Goal: Information Seeking & Learning: Check status

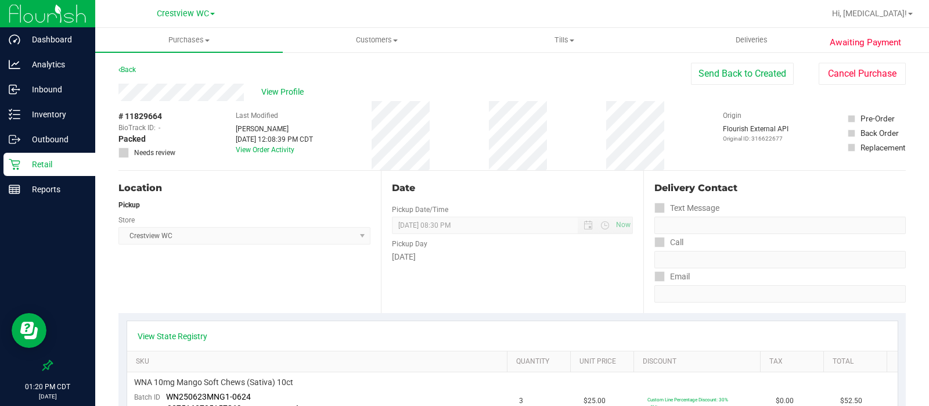
click at [49, 166] on p "Retail" at bounding box center [55, 164] width 70 height 14
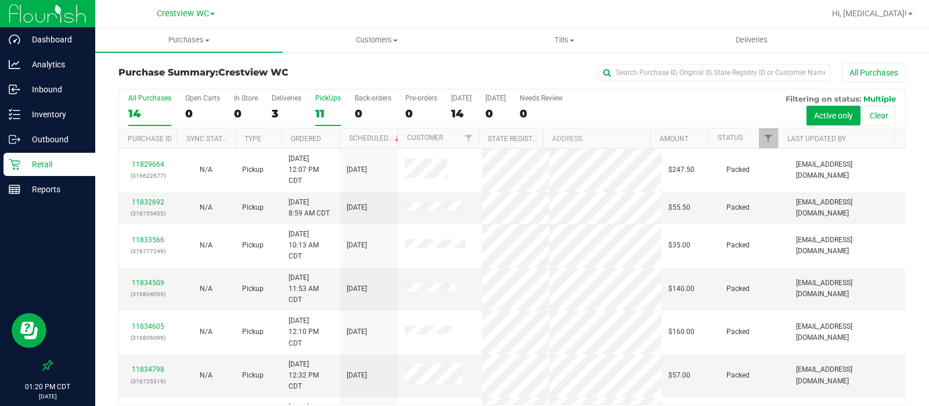
click at [316, 105] on label "PickUps 11" at bounding box center [328, 110] width 26 height 32
click at [0, 0] on input "PickUps 11" at bounding box center [0, 0] width 0 height 0
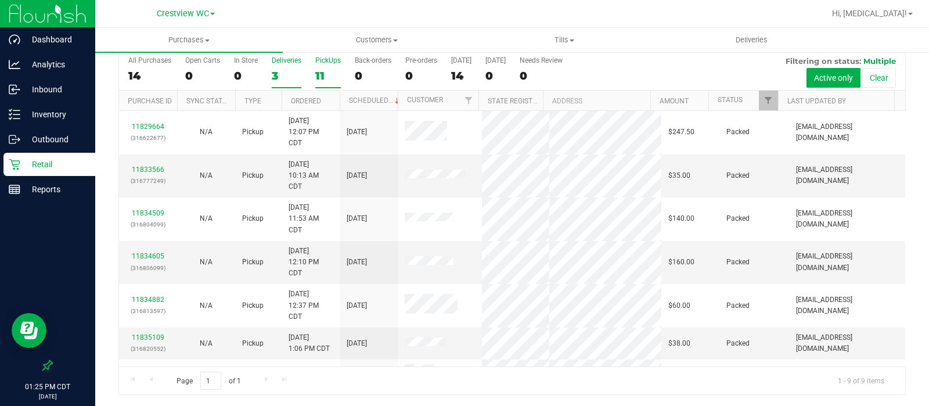
click at [288, 67] on label "Deliveries 3" at bounding box center [287, 72] width 30 height 32
click at [0, 0] on input "Deliveries 3" at bounding box center [0, 0] width 0 height 0
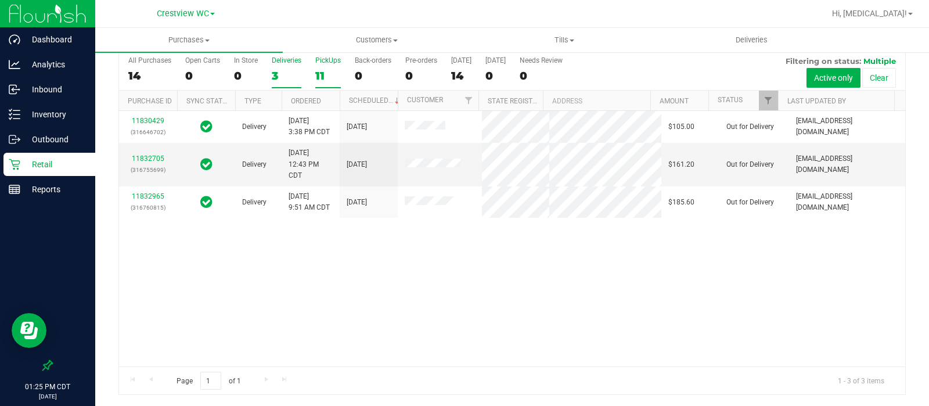
click at [332, 68] on label "PickUps 11" at bounding box center [328, 72] width 26 height 32
click at [0, 0] on input "PickUps 11" at bounding box center [0, 0] width 0 height 0
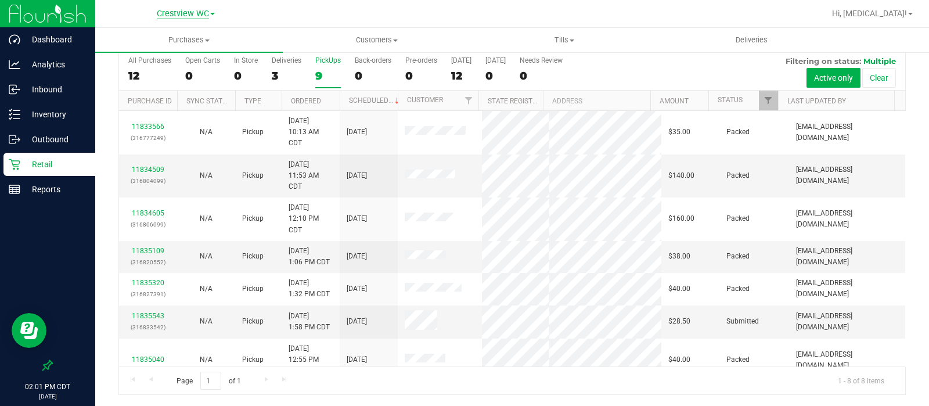
click at [196, 14] on span "Crestview WC" at bounding box center [183, 14] width 52 height 10
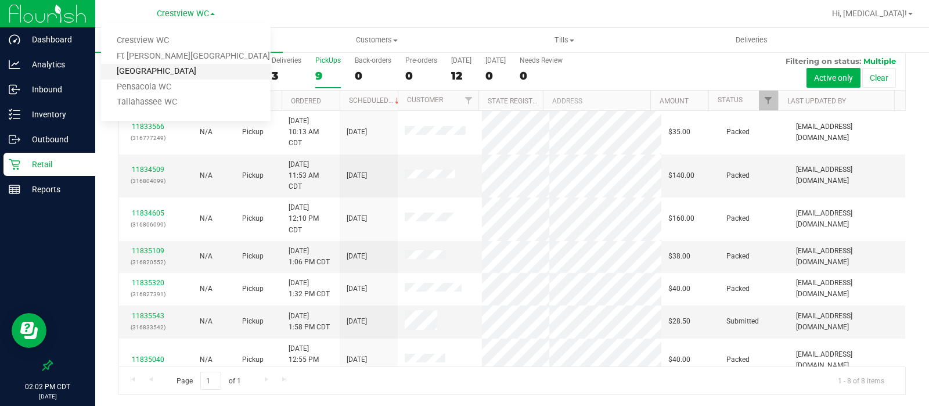
click at [182, 76] on link "[GEOGRAPHIC_DATA]" at bounding box center [186, 72] width 170 height 16
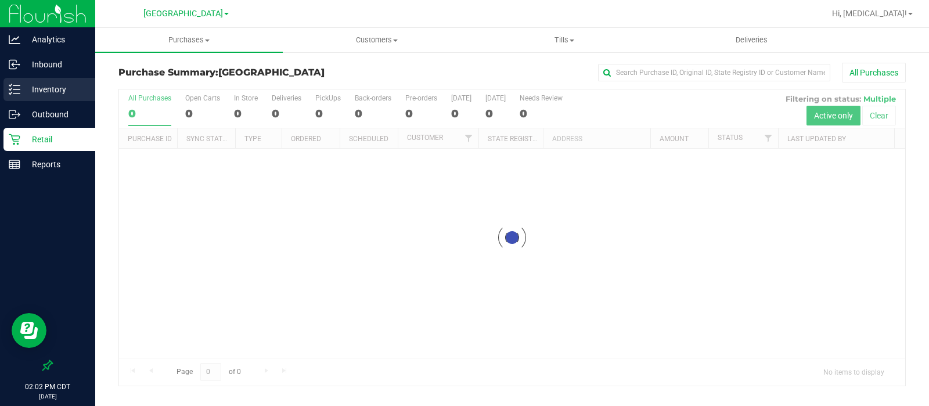
click at [57, 87] on p "Inventory" at bounding box center [55, 89] width 70 height 14
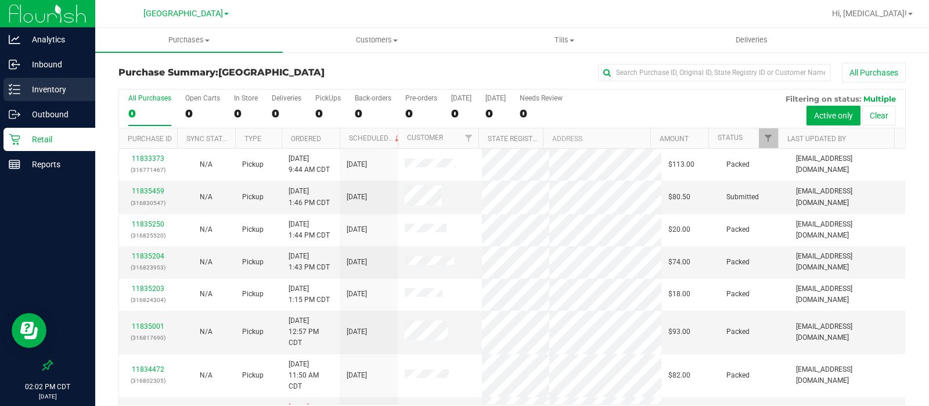
click at [57, 87] on p "Inventory" at bounding box center [55, 89] width 70 height 14
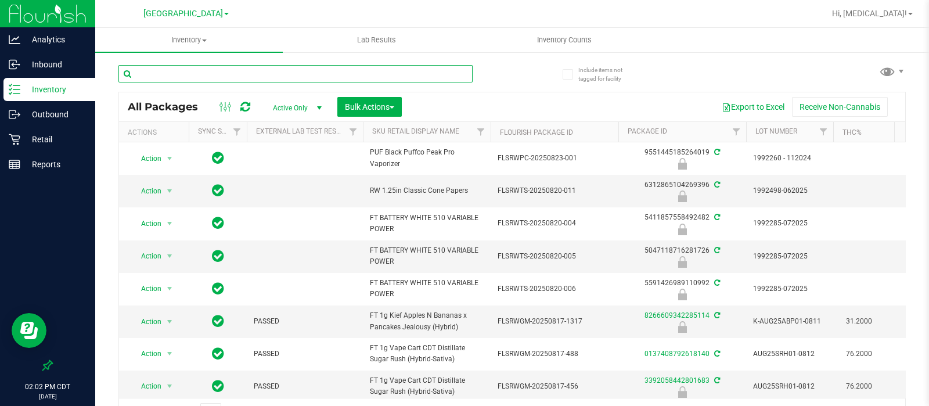
click at [146, 74] on input "text" at bounding box center [295, 73] width 354 height 17
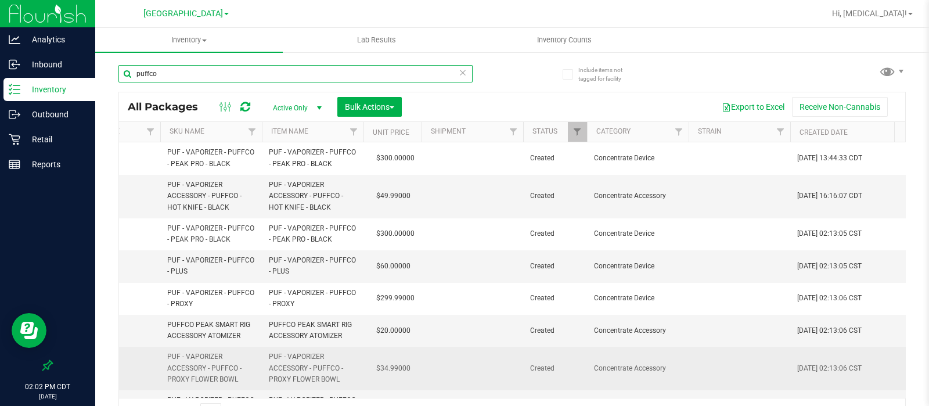
scroll to position [0, 1184]
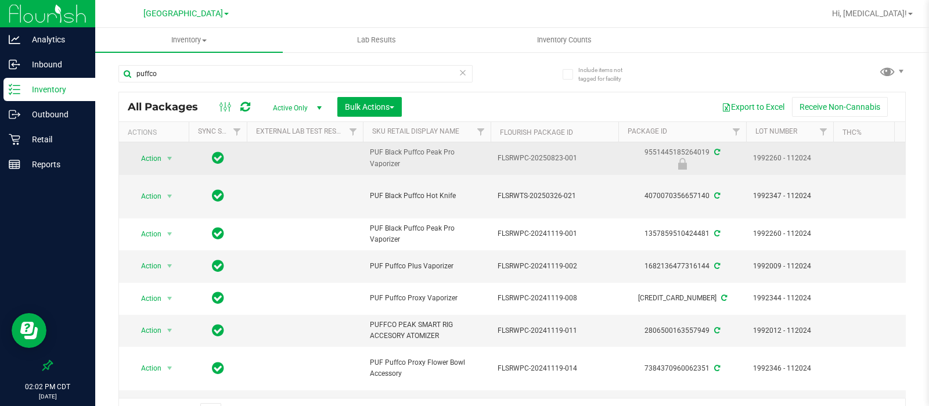
click at [376, 152] on span "PUF Black Puffco Peak Pro Vaporizer" at bounding box center [427, 158] width 114 height 22
copy tr "PUF Black Puffco Peak Pro Vaporizer"
click at [376, 152] on span "PUF Black Puffco Peak Pro Vaporizer" at bounding box center [427, 158] width 114 height 22
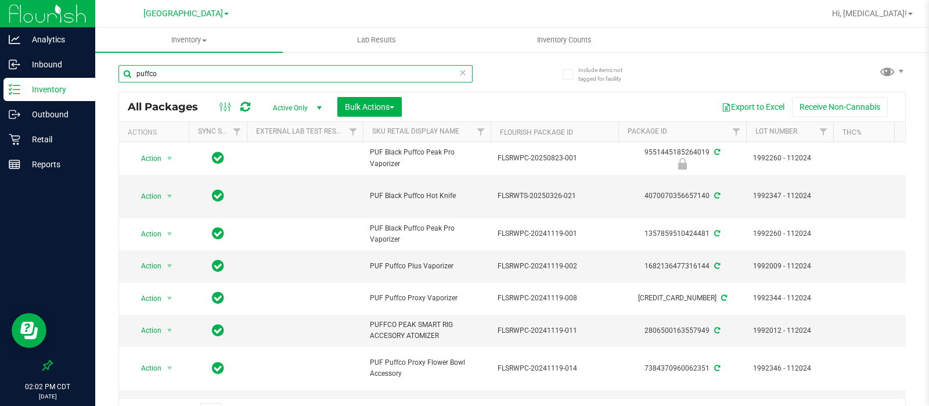
click at [370, 74] on input "puffco" at bounding box center [295, 73] width 354 height 17
paste input "PUF Black Puffco Peak Pro Vaporizer"
type input "PUF Black Puffco Peak Pro Vaporizer"
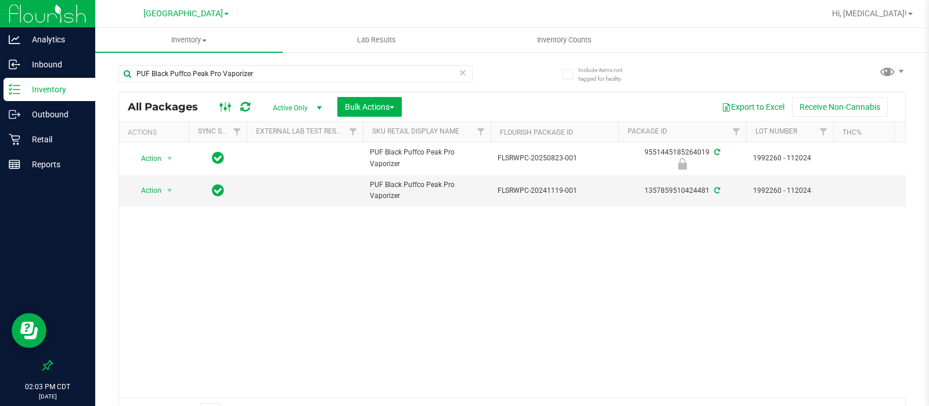
click at [227, 109] on icon at bounding box center [226, 107] width 13 height 14
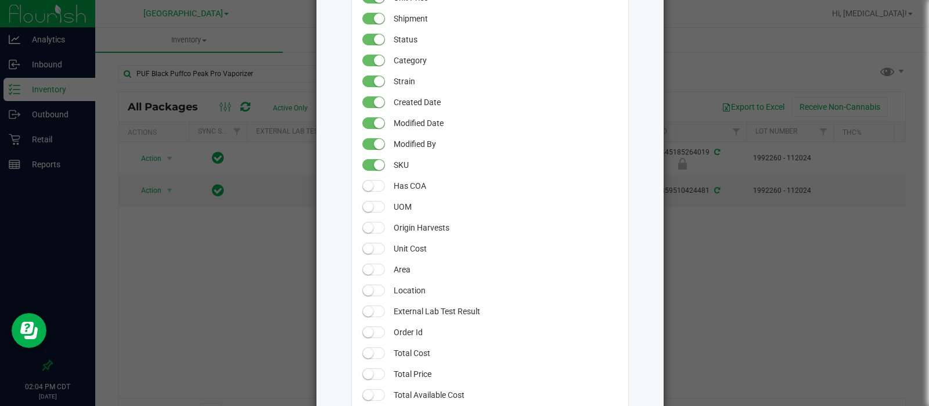
click at [172, 280] on ngb-modal-window "All Packages Grid Settings Drag columns to rearrange their order in the grid. U…" at bounding box center [469, 203] width 938 height 406
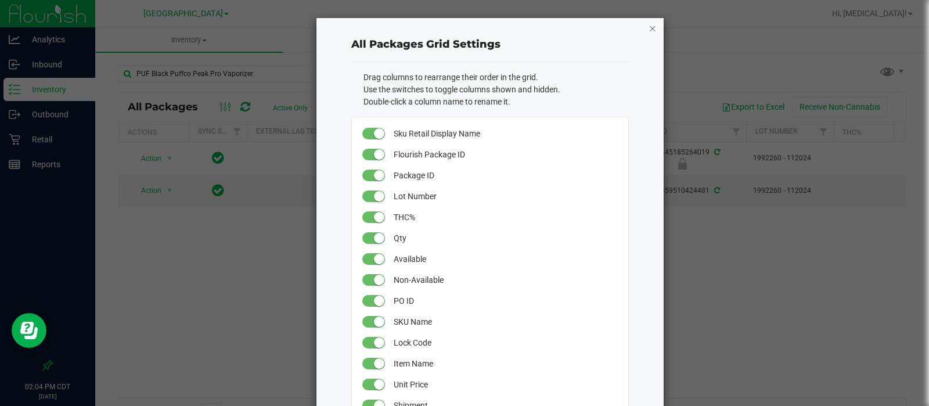
click at [649, 32] on icon "button" at bounding box center [653, 28] width 8 height 14
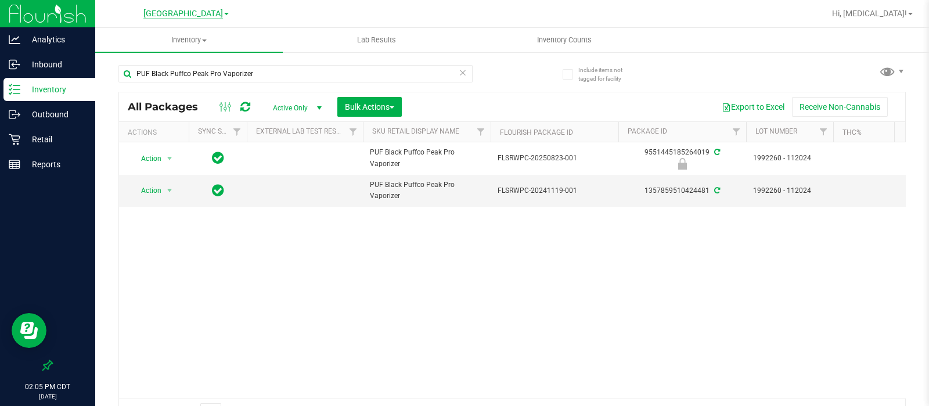
click at [209, 16] on span "[GEOGRAPHIC_DATA]" at bounding box center [183, 14] width 80 height 10
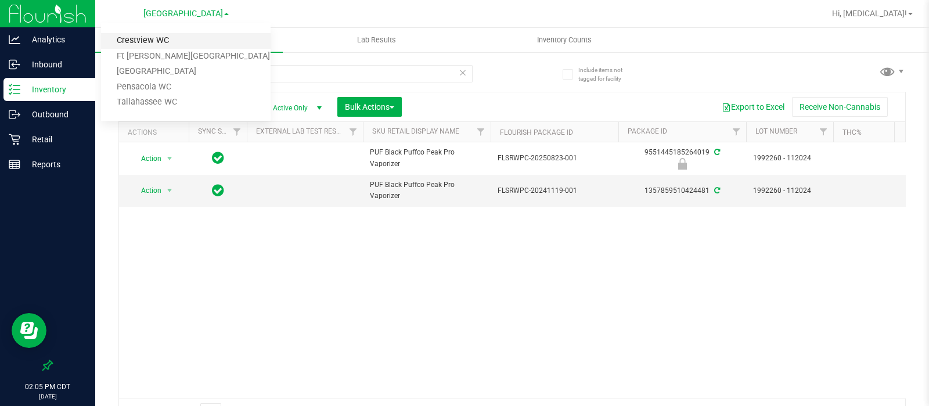
click at [175, 44] on link "Crestview WC" at bounding box center [186, 41] width 170 height 16
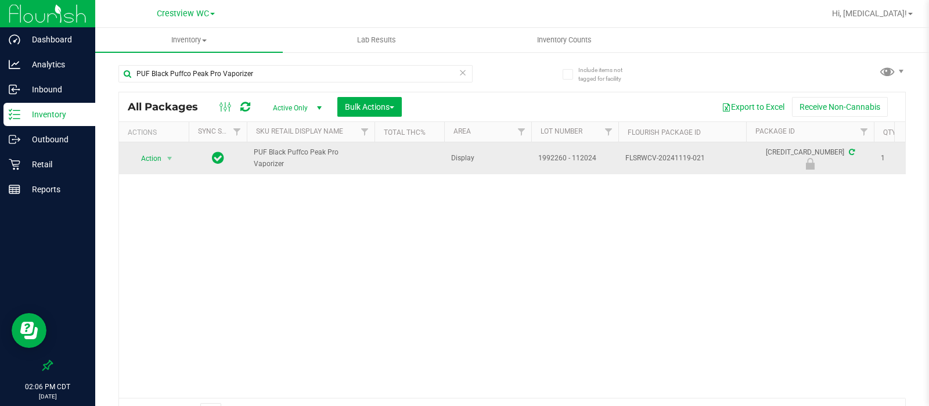
click at [406, 170] on td at bounding box center [410, 158] width 70 height 32
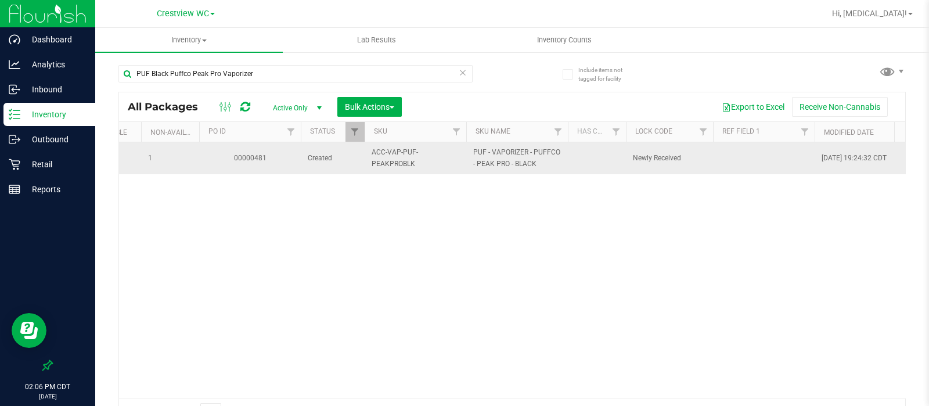
scroll to position [0, 850]
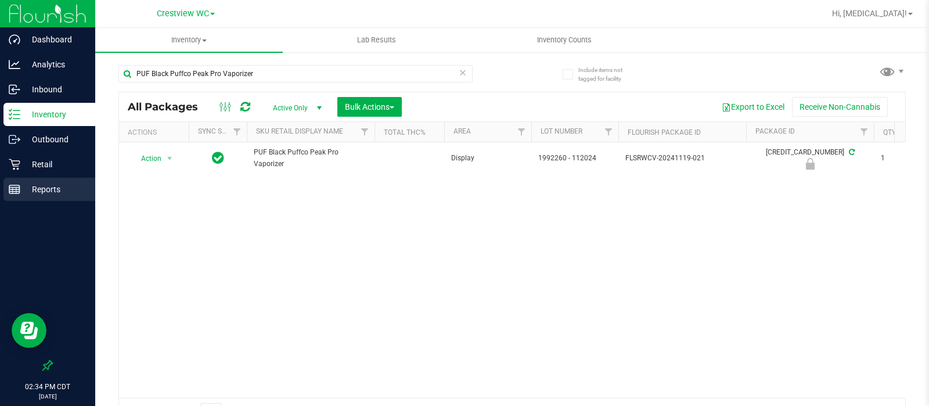
click at [67, 192] on p "Reports" at bounding box center [55, 189] width 70 height 14
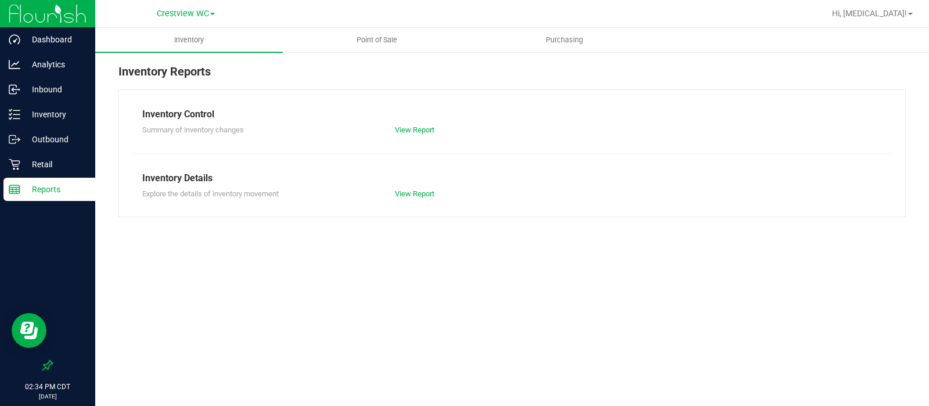
click at [376, 27] on nav "Crestview WC Crestview WC [GEOGRAPHIC_DATA][PERSON_NAME] WC [GEOGRAPHIC_DATA] W…" at bounding box center [512, 14] width 834 height 28
click at [373, 44] on span "Point of Sale" at bounding box center [377, 40] width 72 height 10
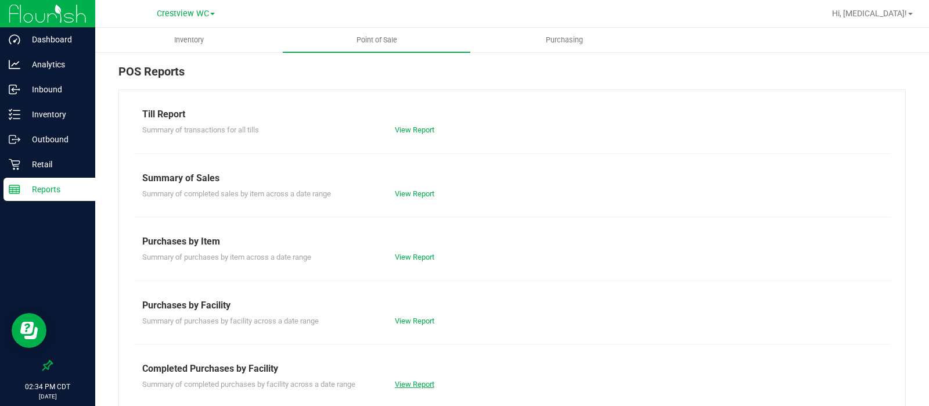
click at [421, 383] on link "View Report" at bounding box center [414, 384] width 39 height 9
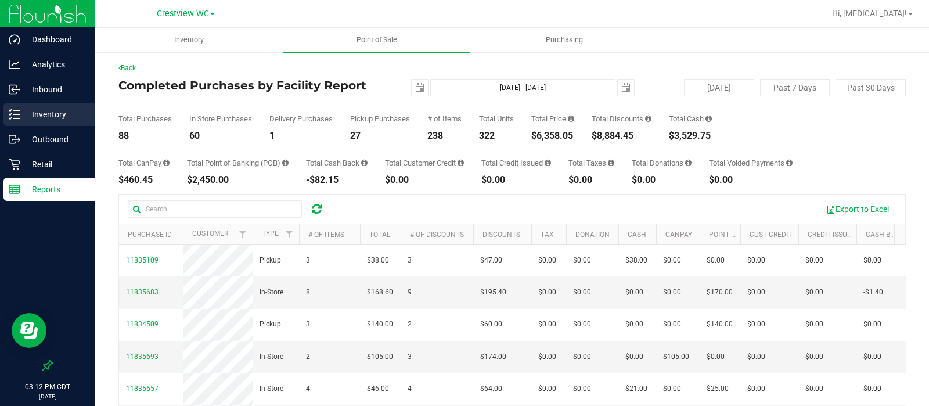
click at [68, 117] on p "Inventory" at bounding box center [55, 114] width 70 height 14
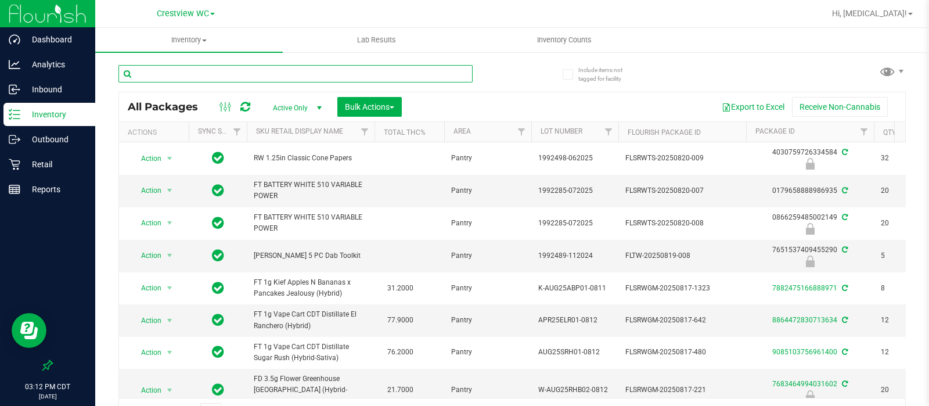
click at [231, 74] on input "text" at bounding box center [295, 73] width 354 height 17
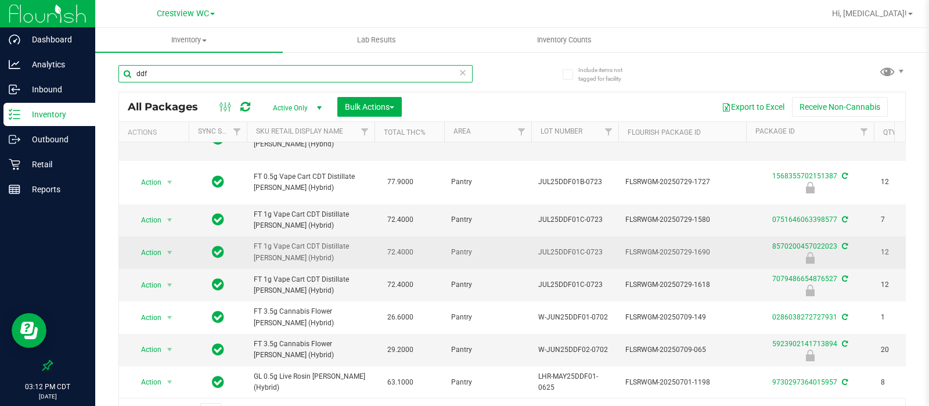
scroll to position [62, 0]
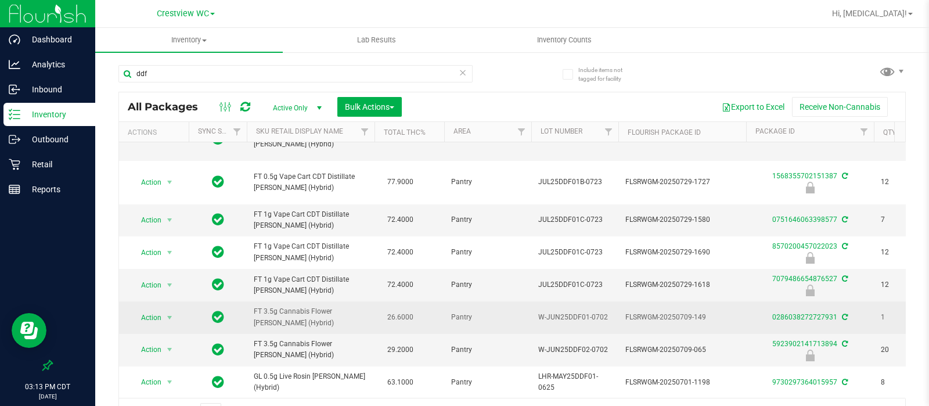
click at [258, 306] on span "FT 3.5g Cannabis Flower [PERSON_NAME] (Hybrid)" at bounding box center [311, 317] width 114 height 22
click at [275, 307] on span "FT 3.5g Cannabis Flower [PERSON_NAME] (Hybrid)" at bounding box center [311, 317] width 114 height 22
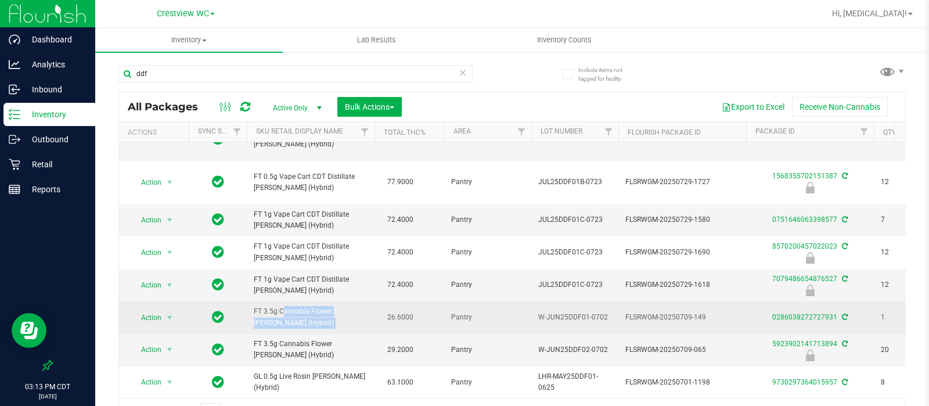
copy td "FT 3.5g Cannabis Flower [PERSON_NAME] (Hybrid)"
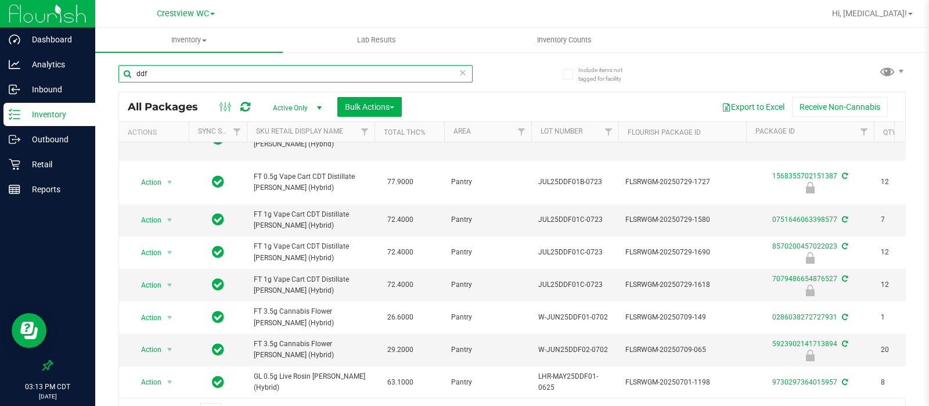
click at [310, 77] on input "ddf" at bounding box center [295, 73] width 354 height 17
paste input "FT 3.5g Cannabis Flower [PERSON_NAME] (Hybrid)"
click at [310, 77] on input "FT 3.5g Cannabis Flower [PERSON_NAME] (Hybrid)" at bounding box center [295, 73] width 354 height 17
type input "FT 3.5g Cannabis Flower [PERSON_NAME] (Hybrid)"
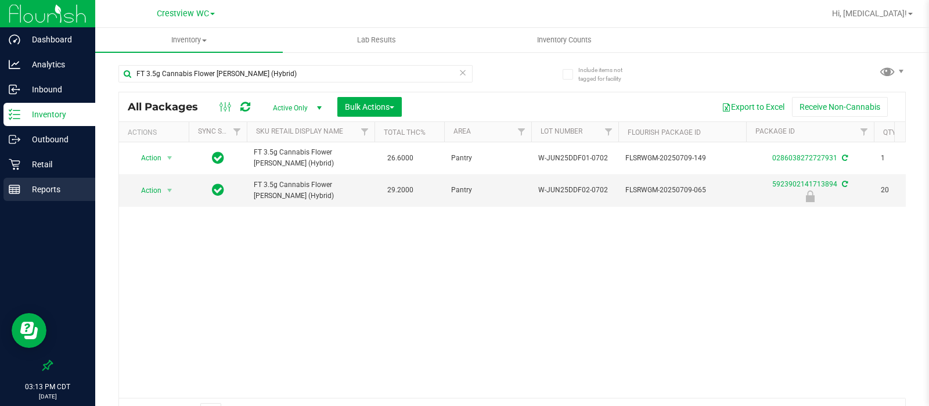
click at [18, 195] on icon at bounding box center [15, 190] width 12 height 12
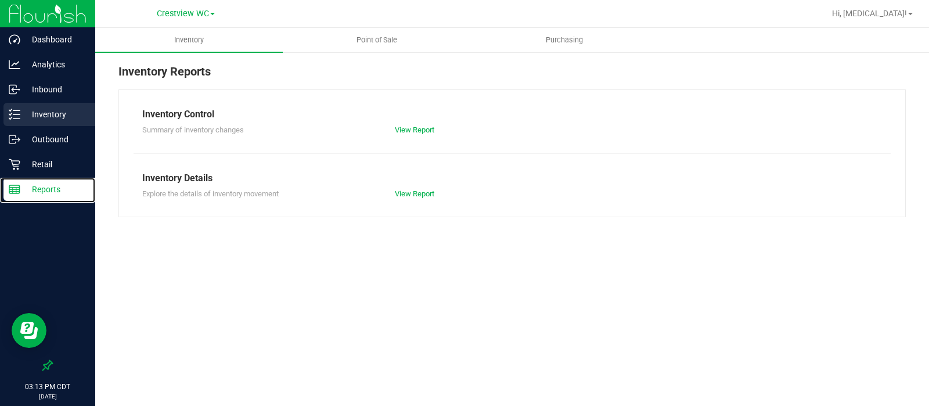
click at [51, 120] on p "Inventory" at bounding box center [55, 114] width 70 height 14
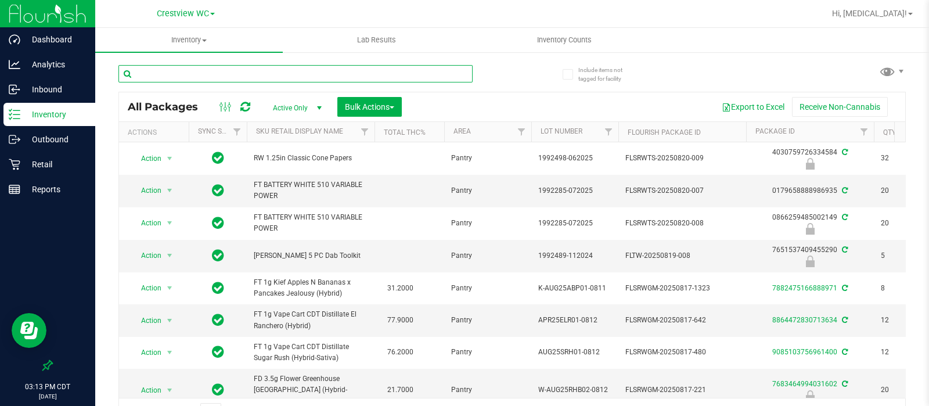
click at [227, 75] on input "text" at bounding box center [295, 73] width 354 height 17
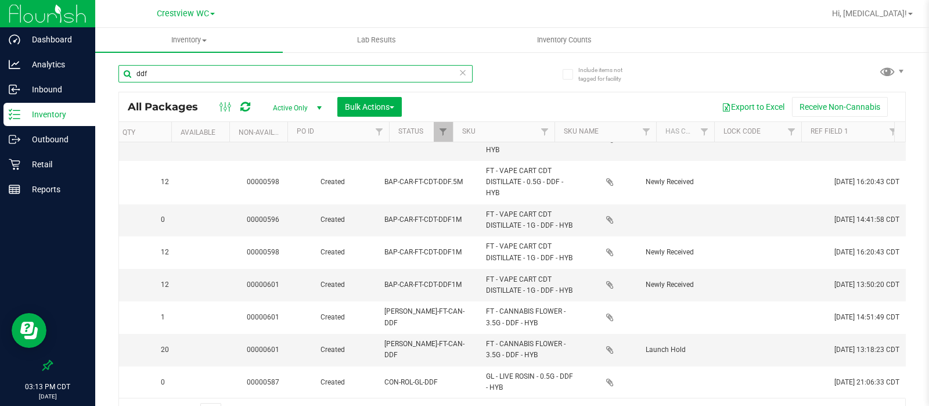
scroll to position [0, 836]
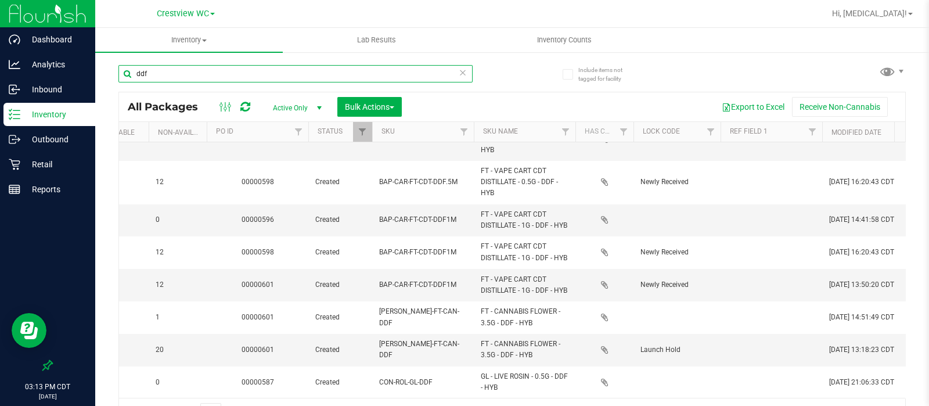
type input "ddf"
